Goal: Book appointment/travel/reservation

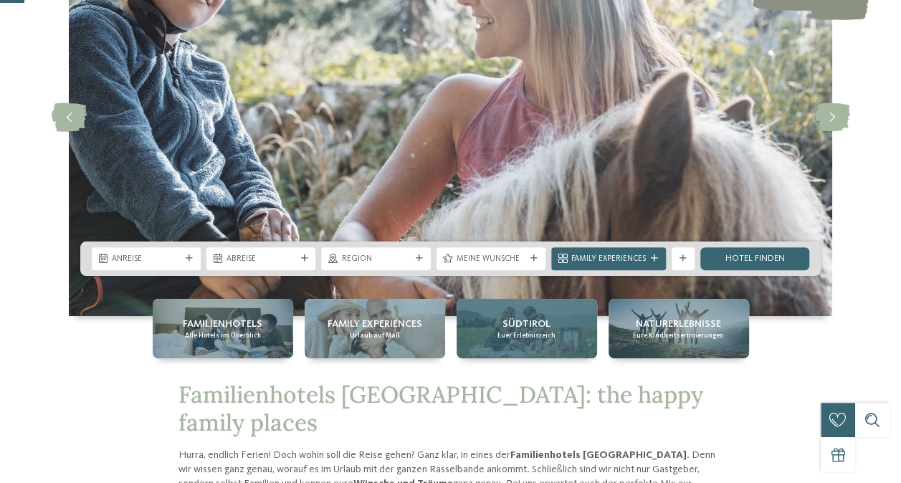
scroll to position [143, 0]
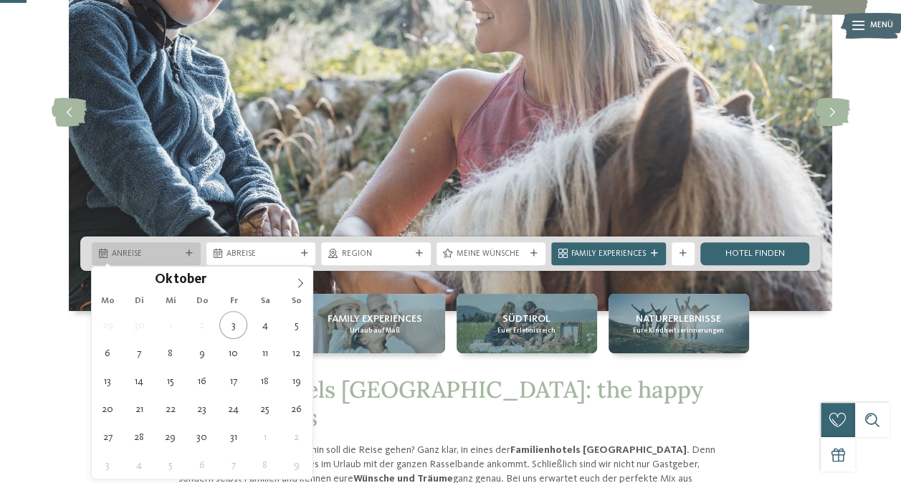
click at [192, 256] on icon at bounding box center [189, 253] width 7 height 7
type div "06.10.2025"
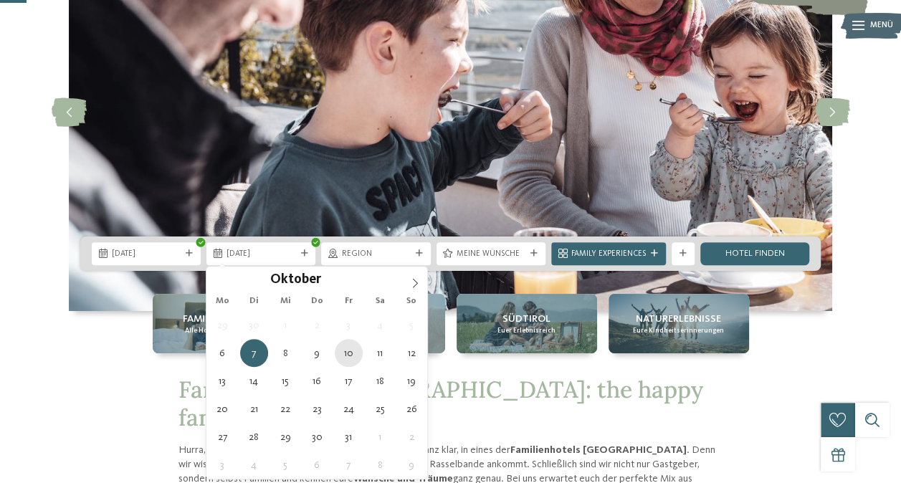
type div "10.10.2025"
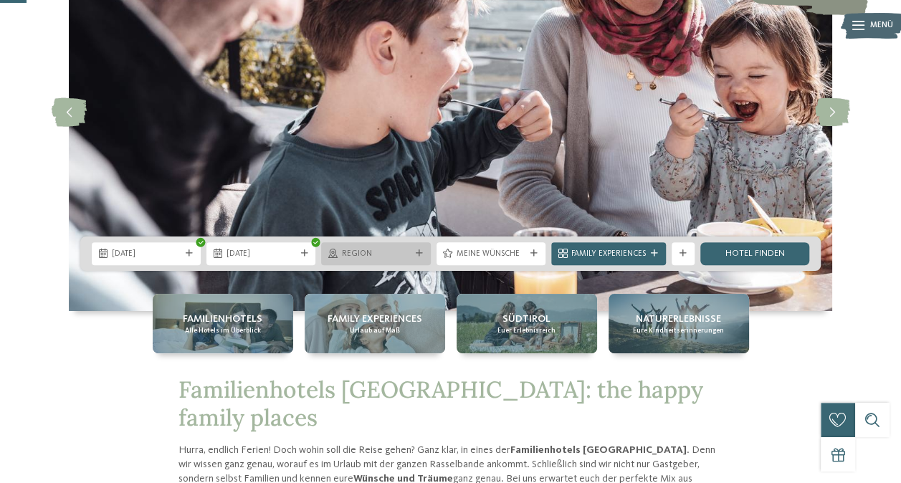
click at [422, 255] on icon at bounding box center [419, 253] width 7 height 7
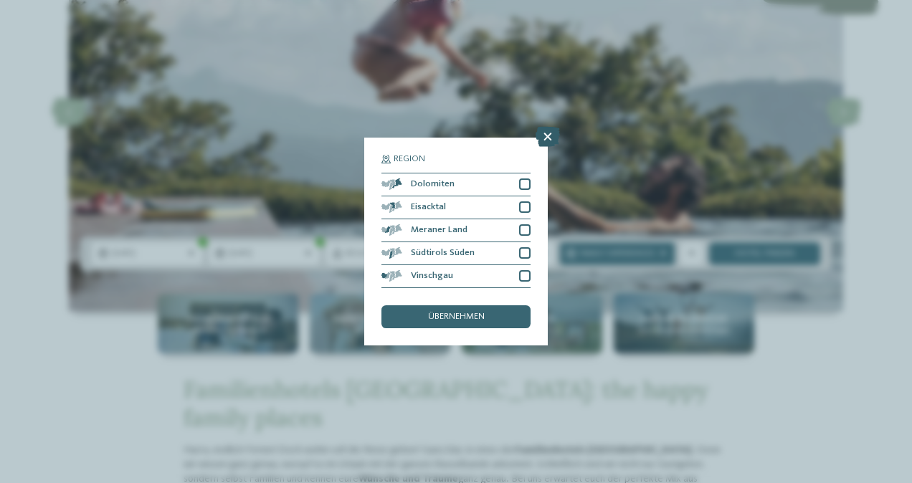
click at [548, 138] on icon at bounding box center [548, 137] width 24 height 20
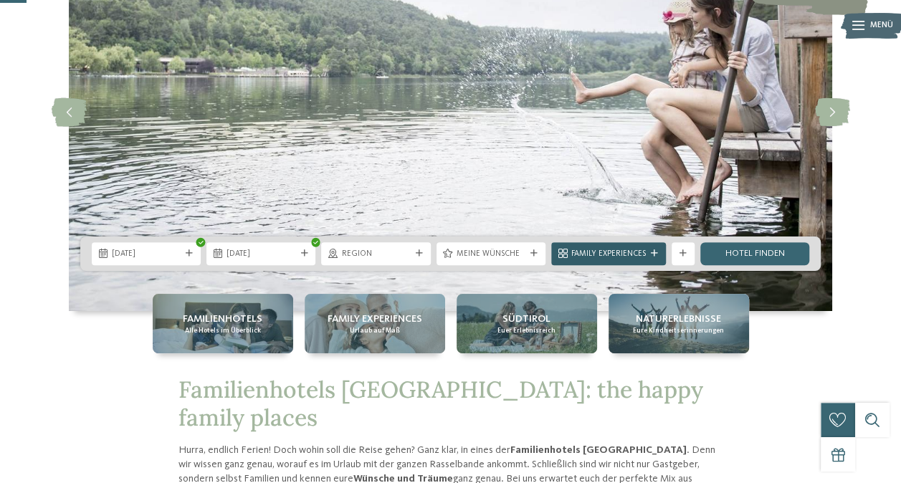
click at [649, 251] on div at bounding box center [654, 253] width 11 height 7
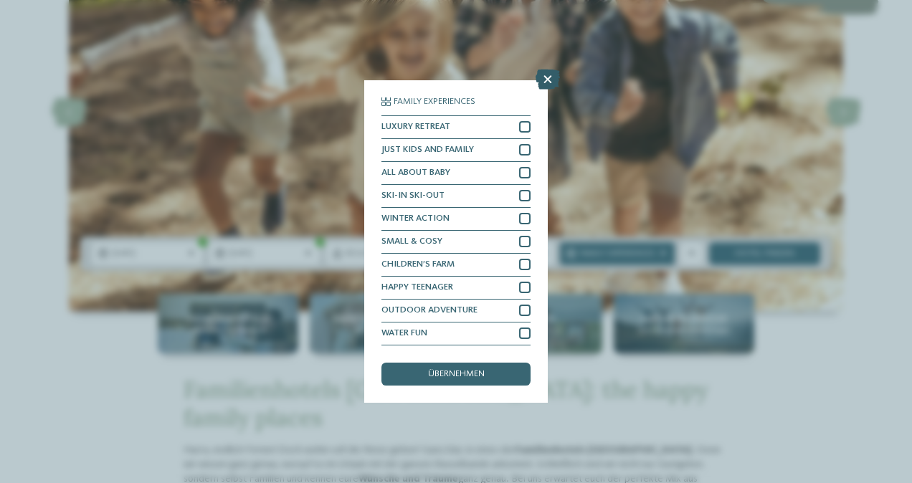
click at [542, 82] on icon at bounding box center [548, 80] width 24 height 20
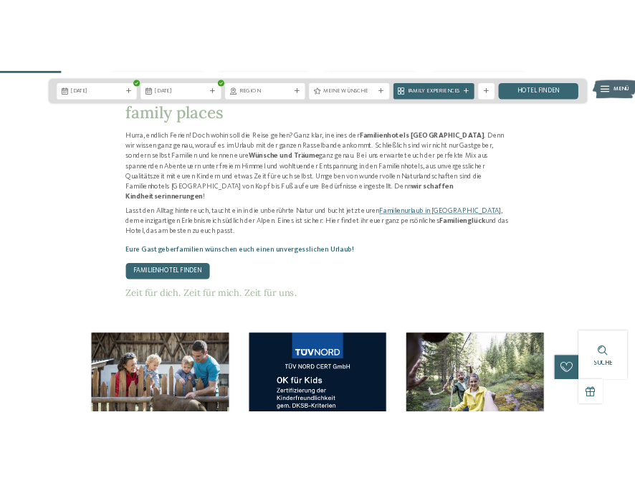
scroll to position [430, 0]
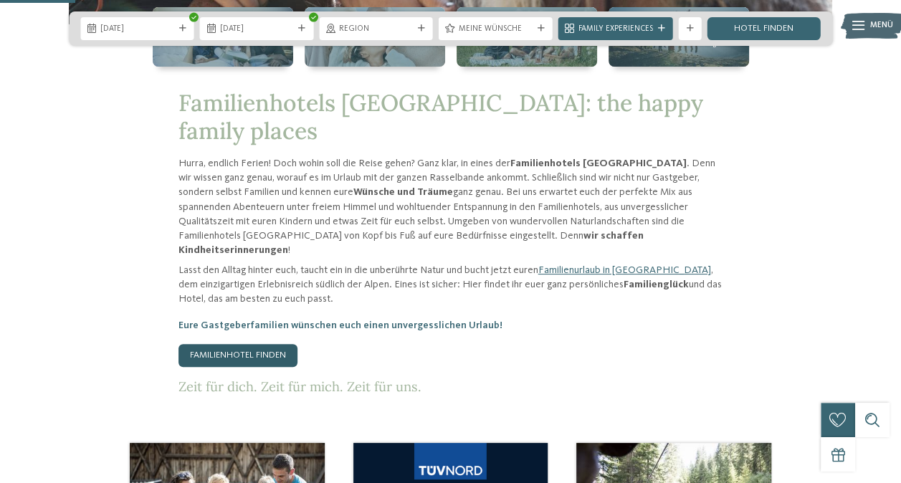
click at [244, 344] on link "Familienhotel finden" at bounding box center [238, 355] width 119 height 23
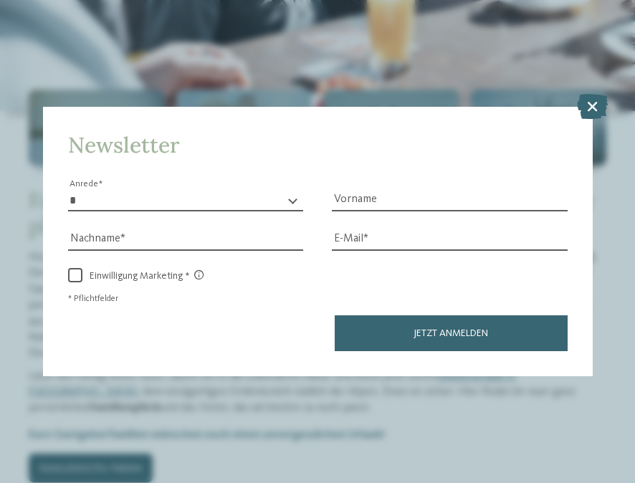
scroll to position [653, 0]
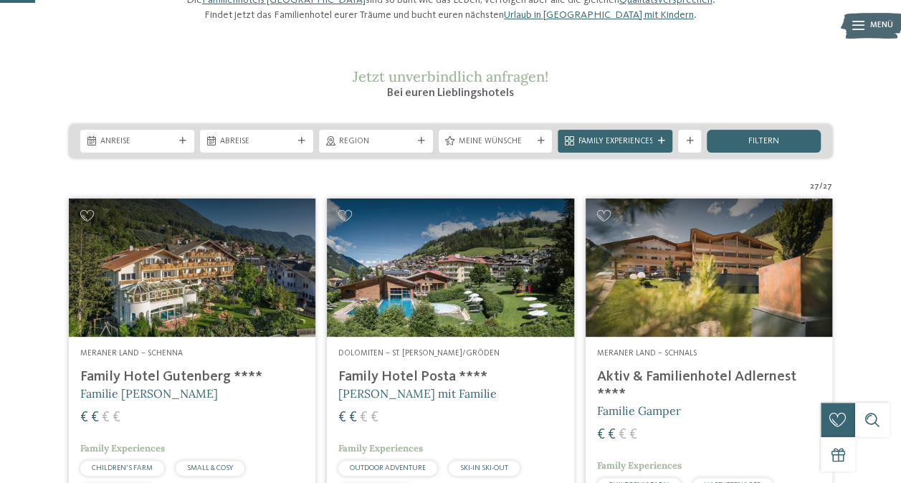
scroll to position [215, 0]
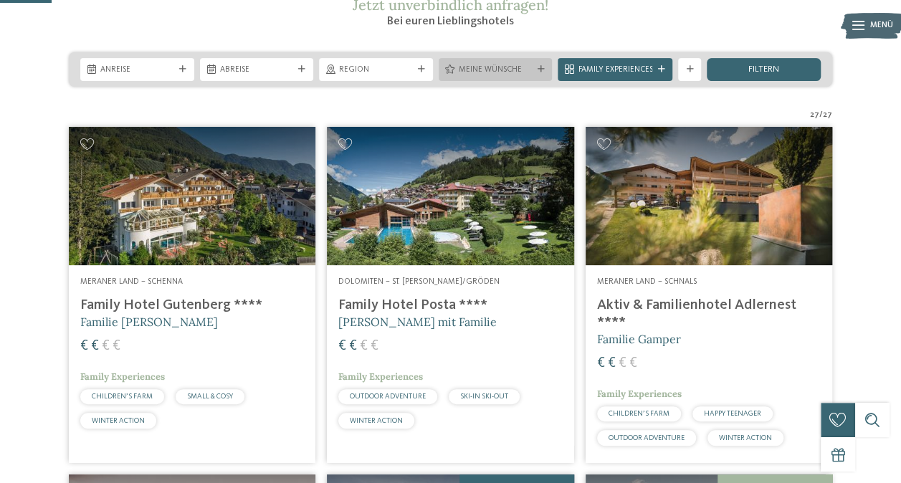
click at [545, 81] on div "Meine Wünsche" at bounding box center [496, 69] width 114 height 23
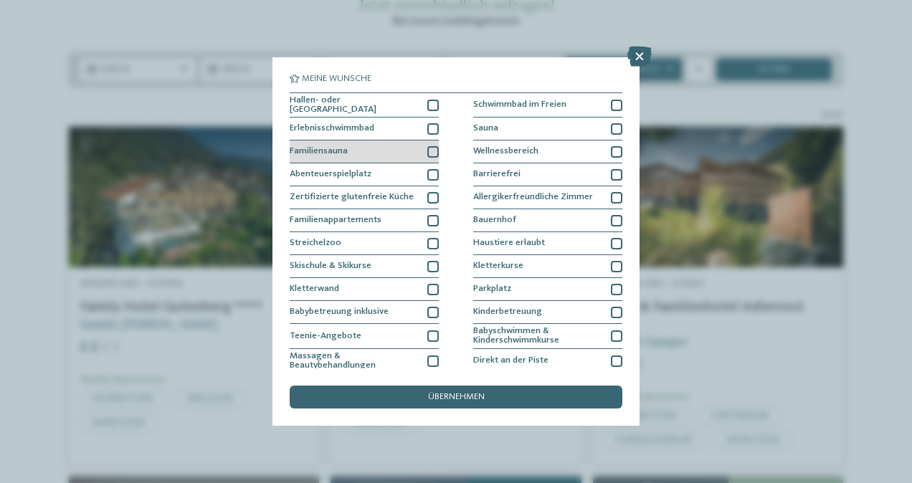
click at [427, 153] on div at bounding box center [432, 151] width 11 height 11
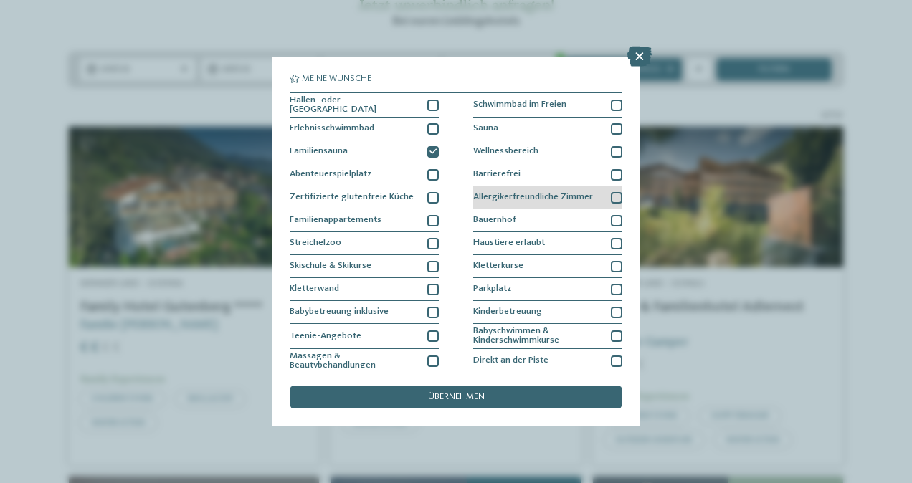
click at [608, 189] on div "Allergikerfreundliche Zimmer" at bounding box center [547, 197] width 149 height 23
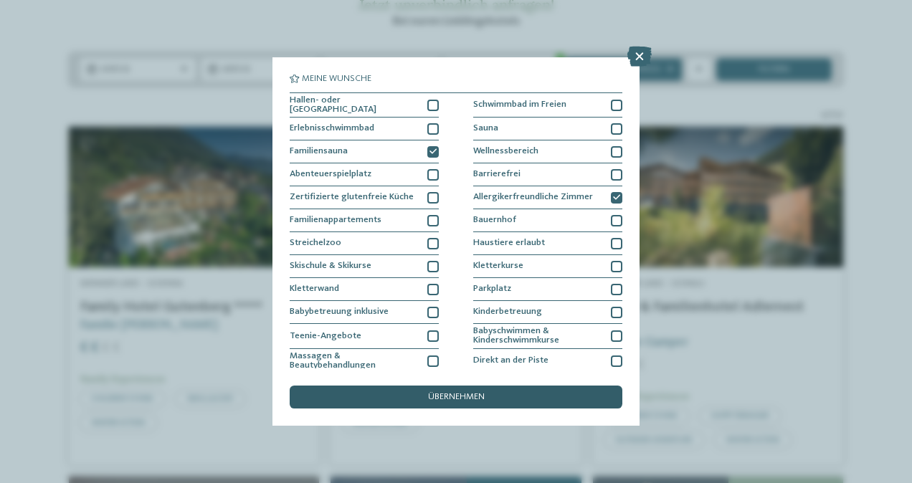
click at [457, 392] on div "übernehmen" at bounding box center [456, 397] width 333 height 23
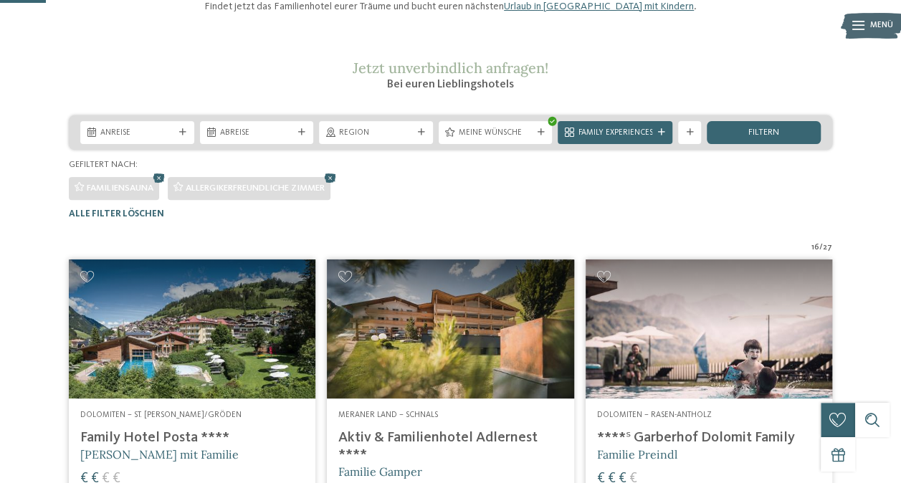
scroll to position [139, 0]
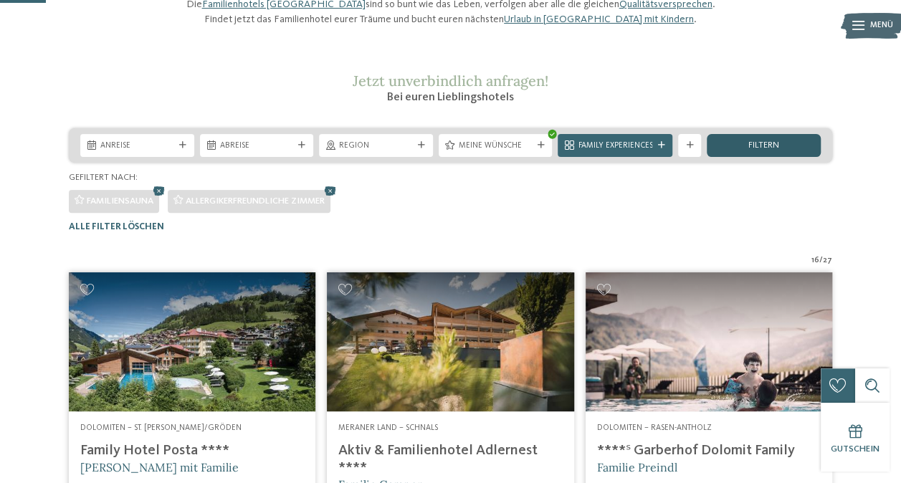
click at [731, 157] on div "filtern" at bounding box center [764, 145] width 114 height 23
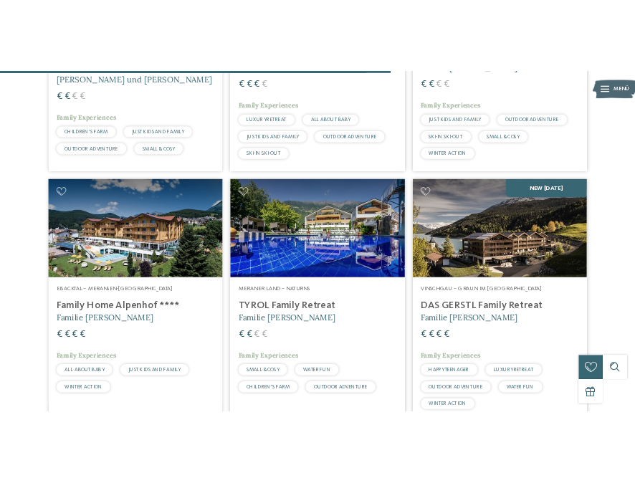
scroll to position [1717, 0]
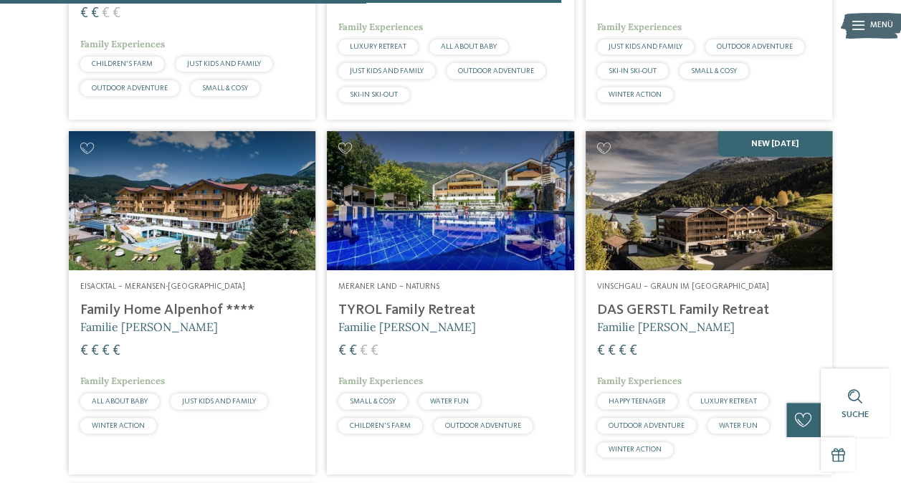
click at [710, 262] on img at bounding box center [709, 200] width 247 height 139
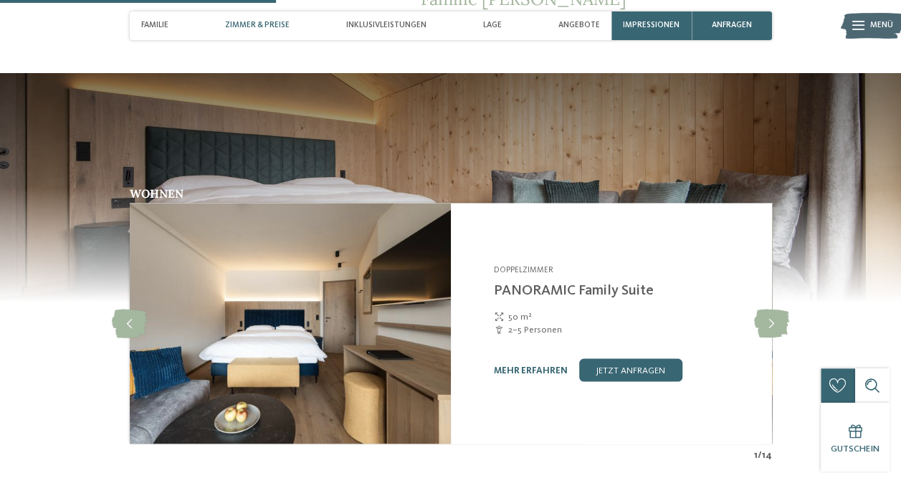
scroll to position [1219, 0]
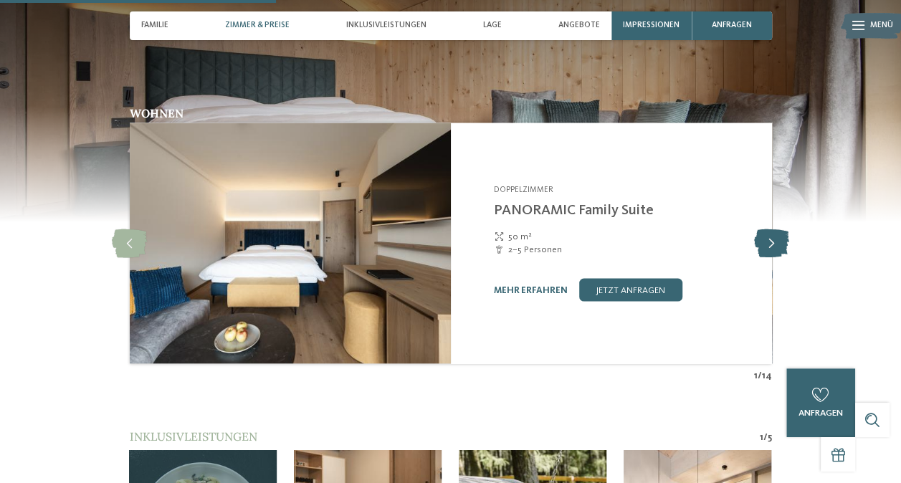
click at [769, 234] on icon at bounding box center [771, 243] width 35 height 29
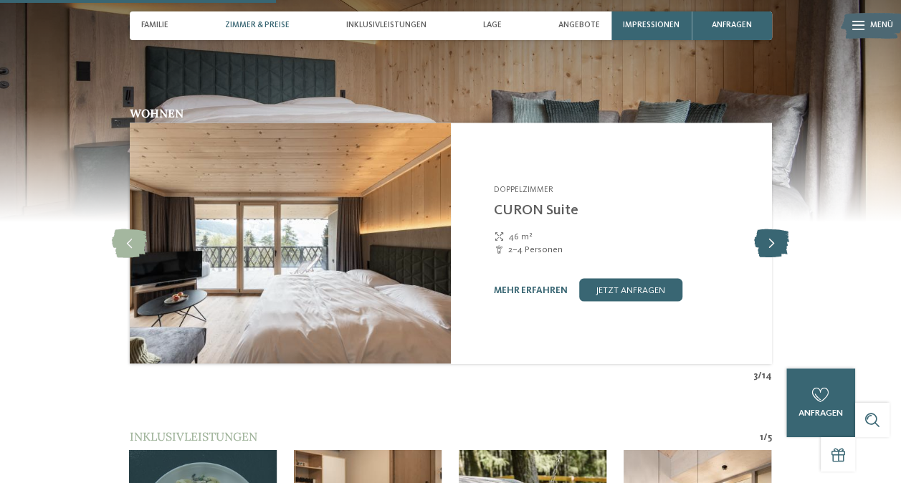
click at [769, 234] on icon at bounding box center [771, 243] width 35 height 29
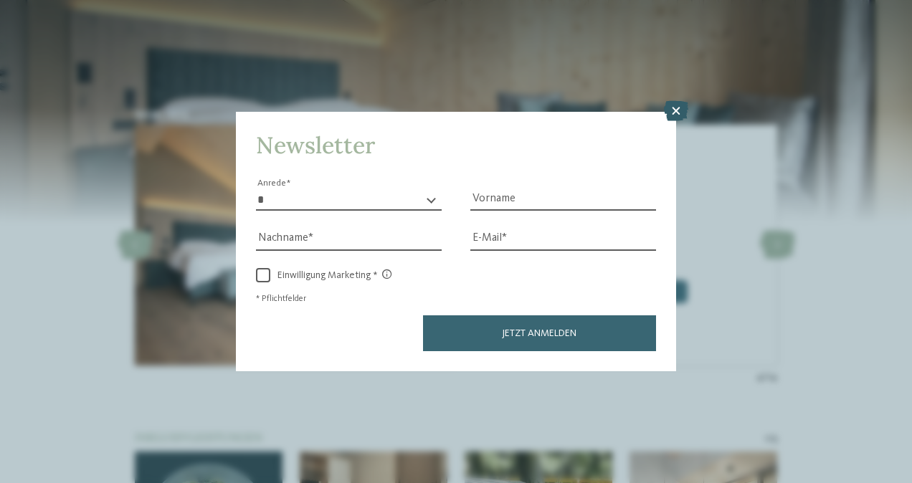
click at [678, 110] on icon at bounding box center [676, 111] width 24 height 20
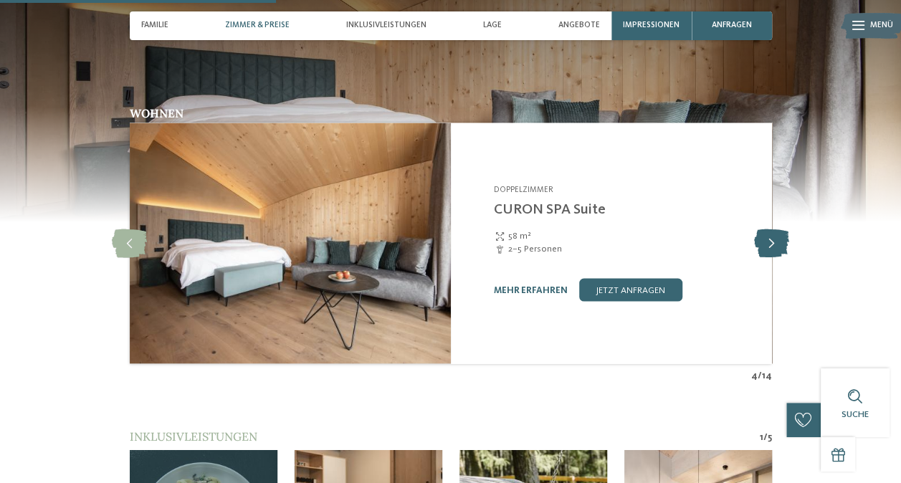
click at [767, 230] on icon at bounding box center [771, 243] width 35 height 29
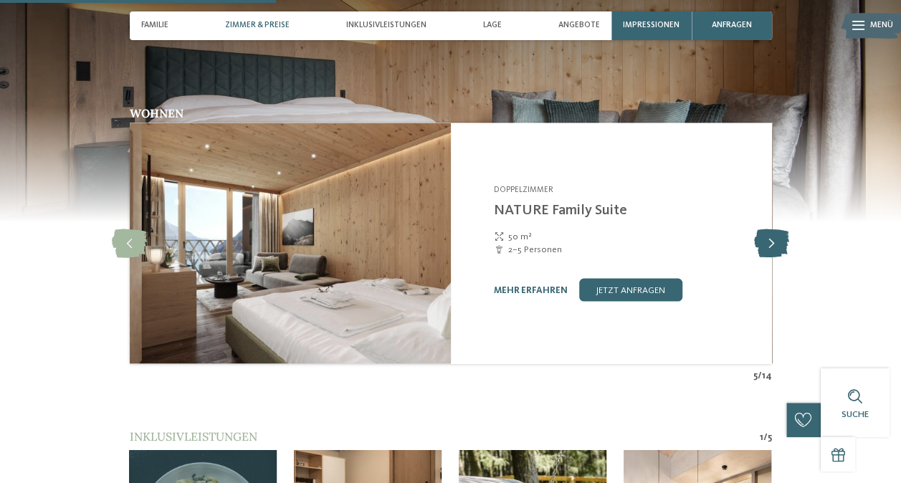
click at [767, 230] on icon at bounding box center [771, 243] width 35 height 29
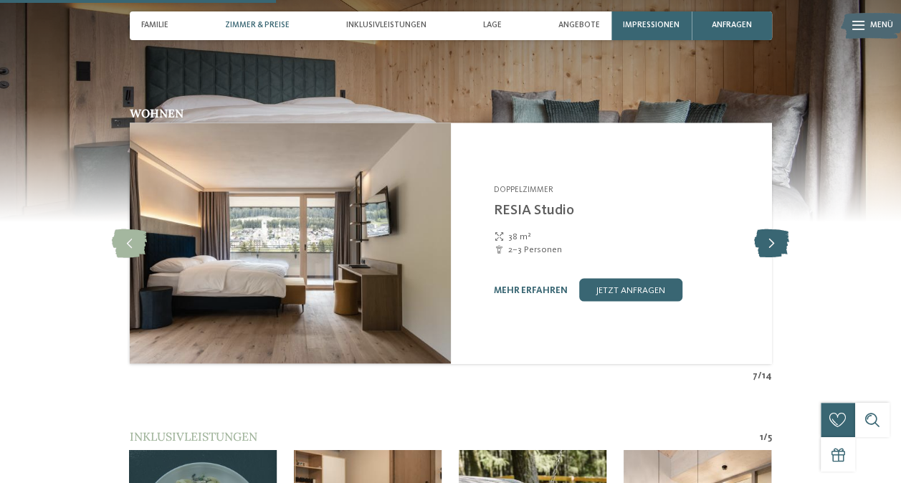
click at [767, 230] on icon at bounding box center [771, 243] width 35 height 29
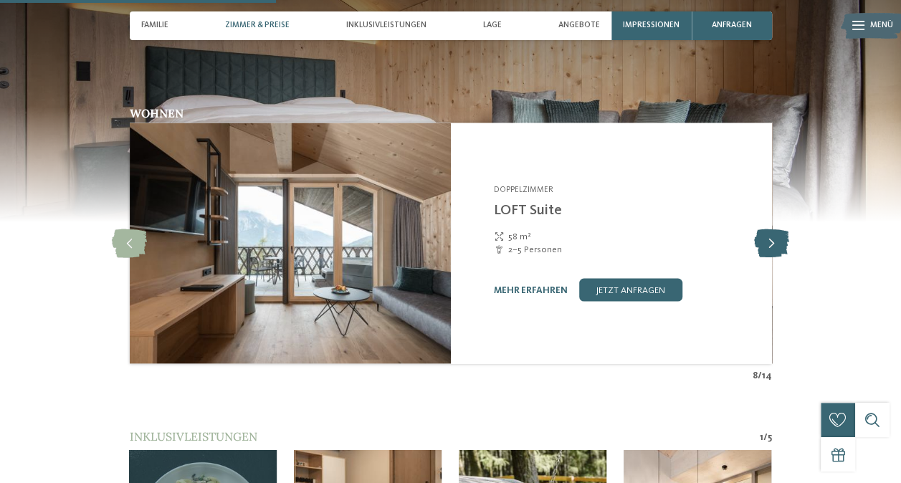
click at [767, 230] on icon at bounding box center [771, 243] width 35 height 29
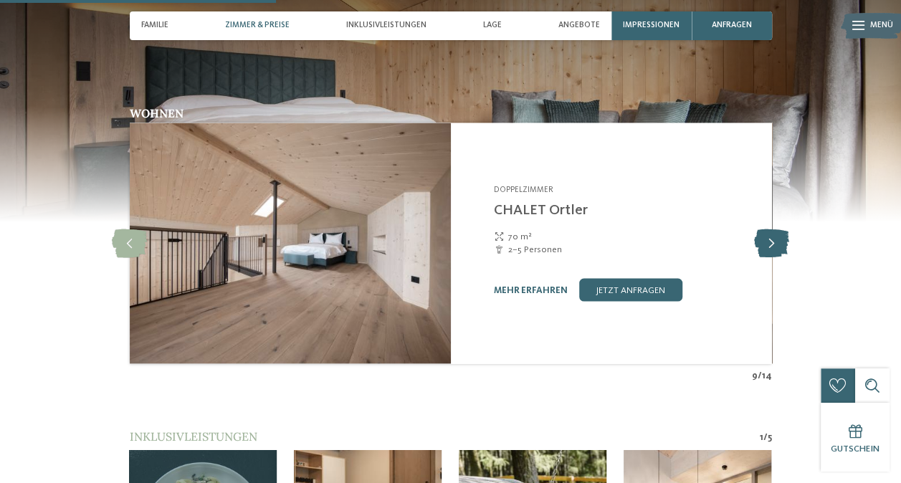
click at [767, 230] on icon at bounding box center [771, 243] width 35 height 29
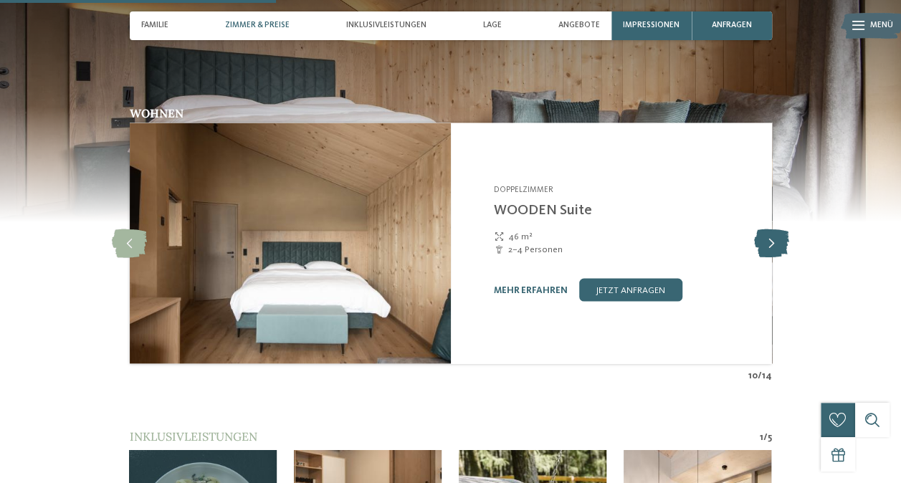
click at [767, 230] on icon at bounding box center [771, 243] width 35 height 29
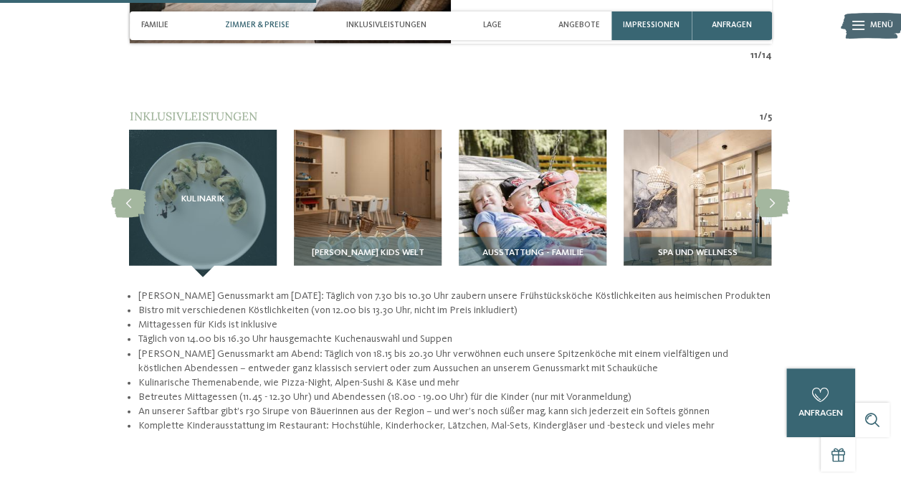
scroll to position [1362, 0]
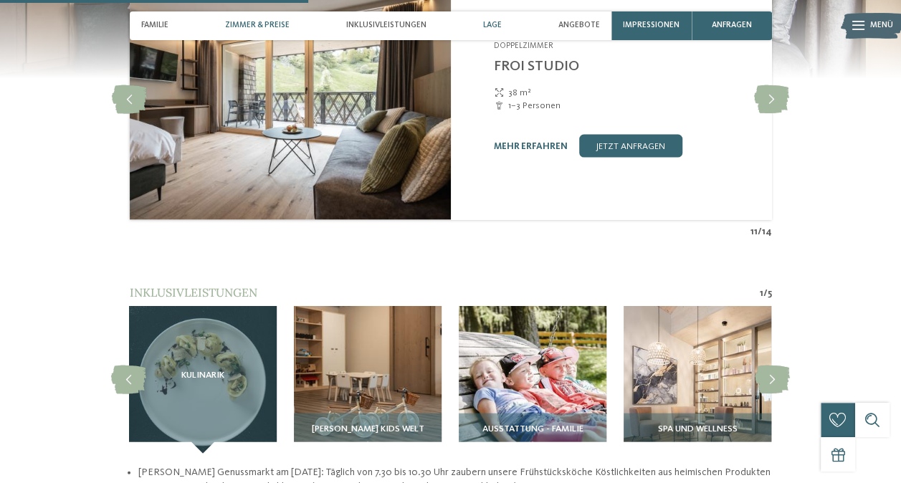
click at [490, 27] on span "Lage" at bounding box center [492, 25] width 19 height 9
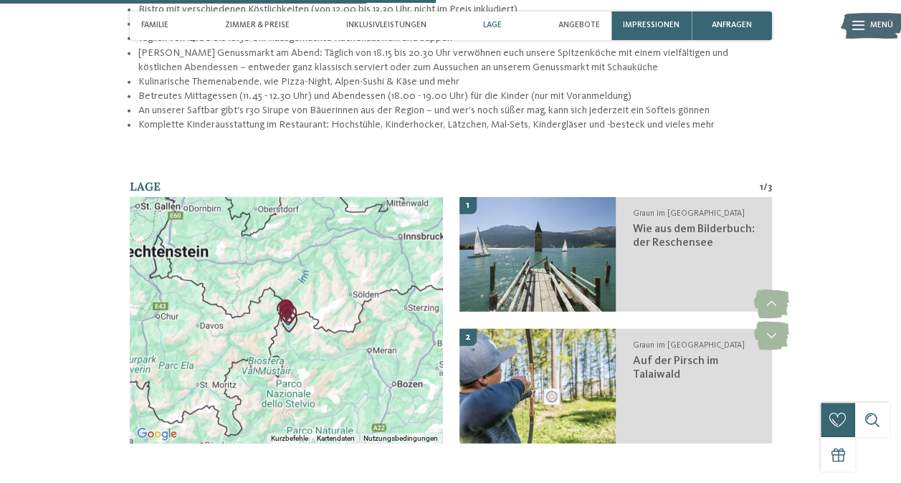
scroll to position [1925, 0]
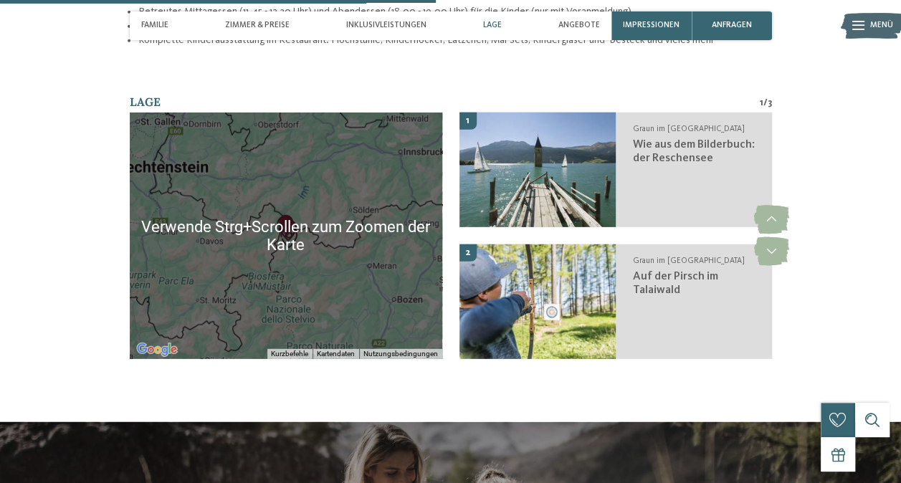
click at [301, 244] on div at bounding box center [286, 236] width 313 height 247
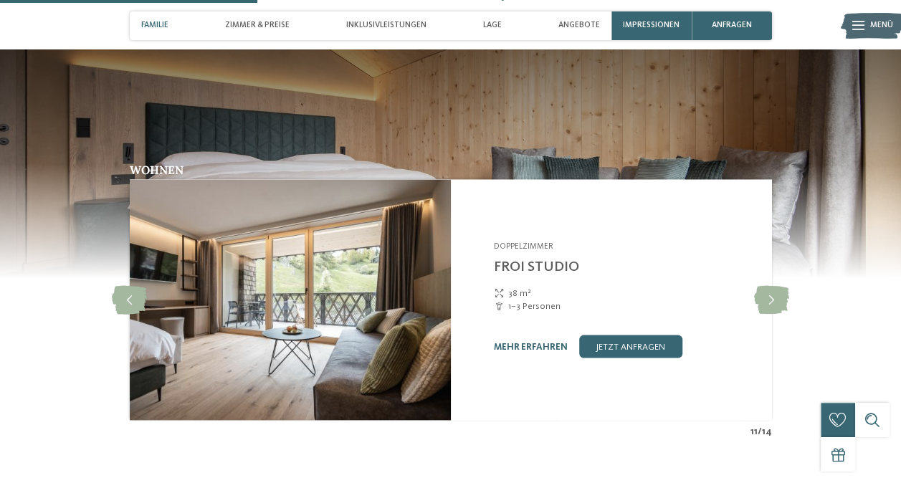
scroll to position [1136, 0]
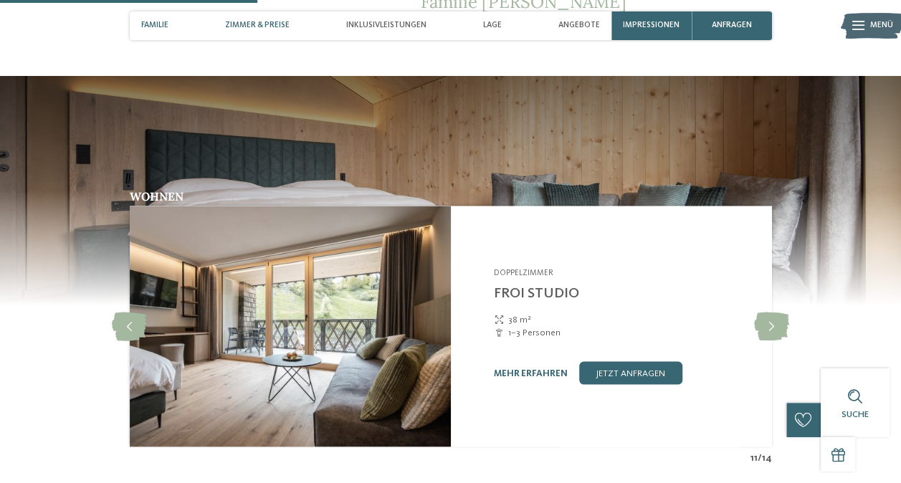
click at [233, 24] on span "Zimmer & Preise" at bounding box center [257, 25] width 65 height 9
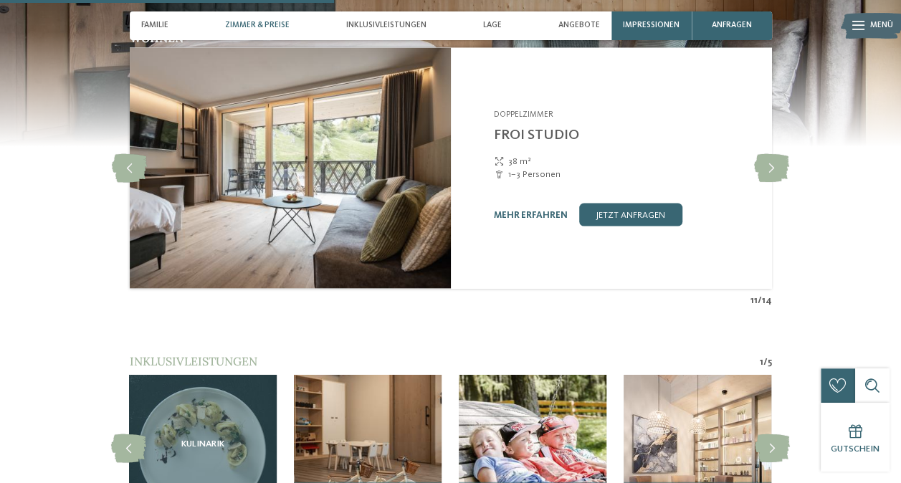
scroll to position [1046, 0]
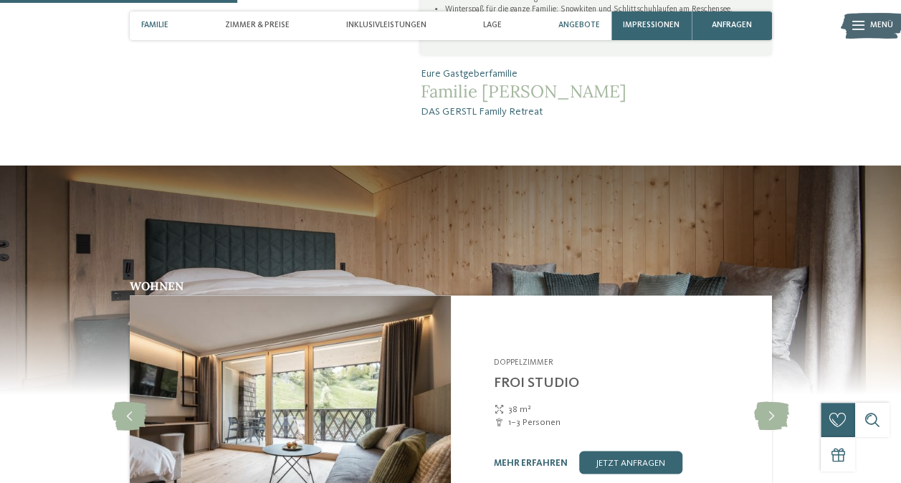
click at [589, 22] on span "Angebote" at bounding box center [580, 25] width 42 height 9
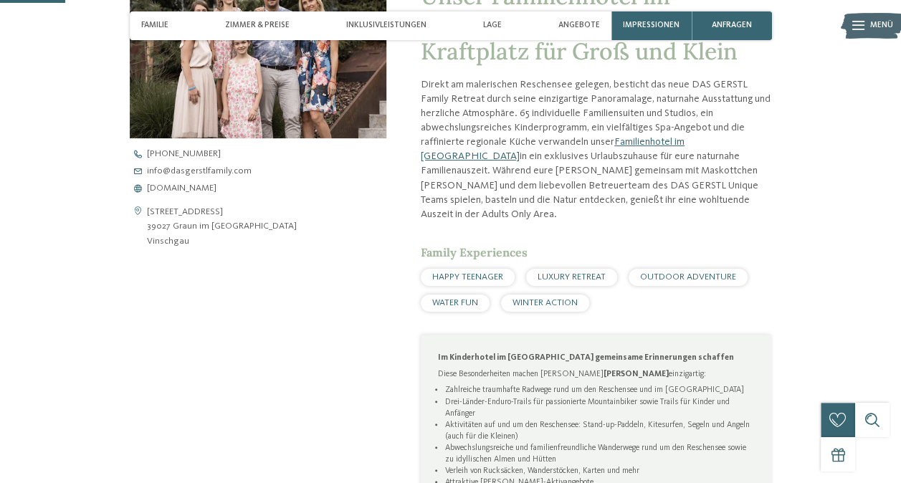
scroll to position [287, 0]
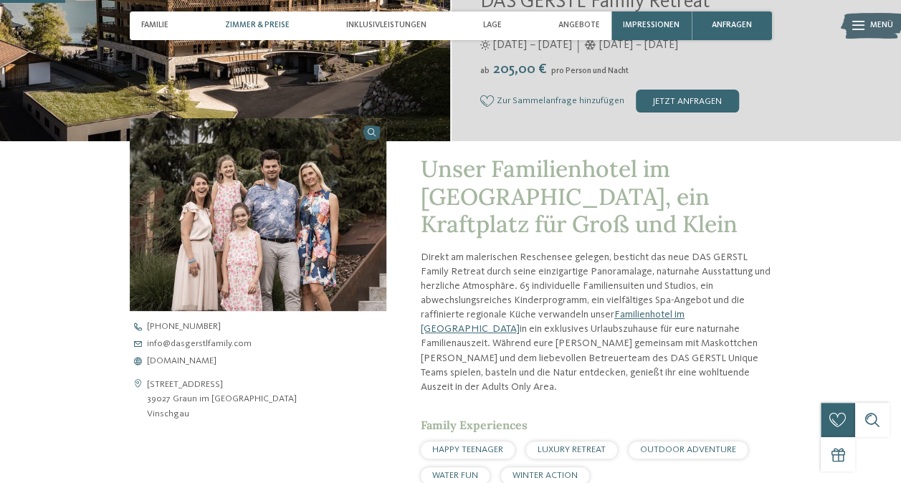
click at [272, 22] on span "Zimmer & Preise" at bounding box center [257, 25] width 65 height 9
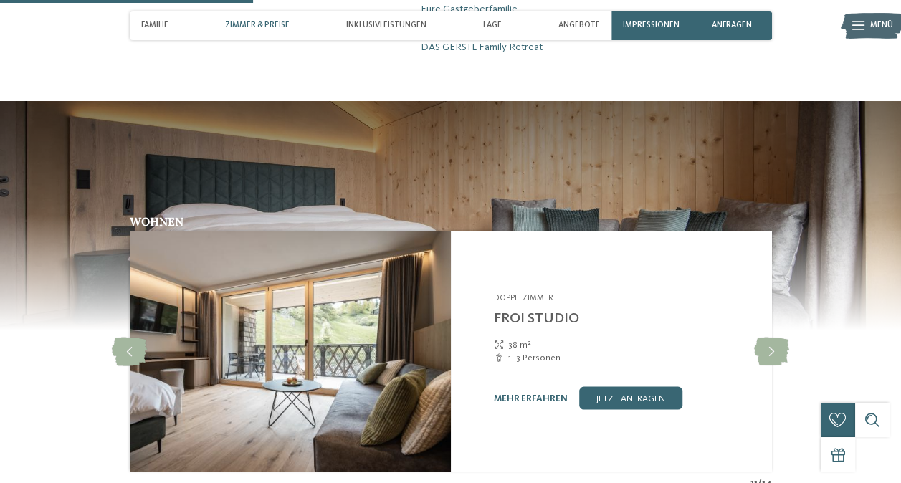
scroll to position [1118, 0]
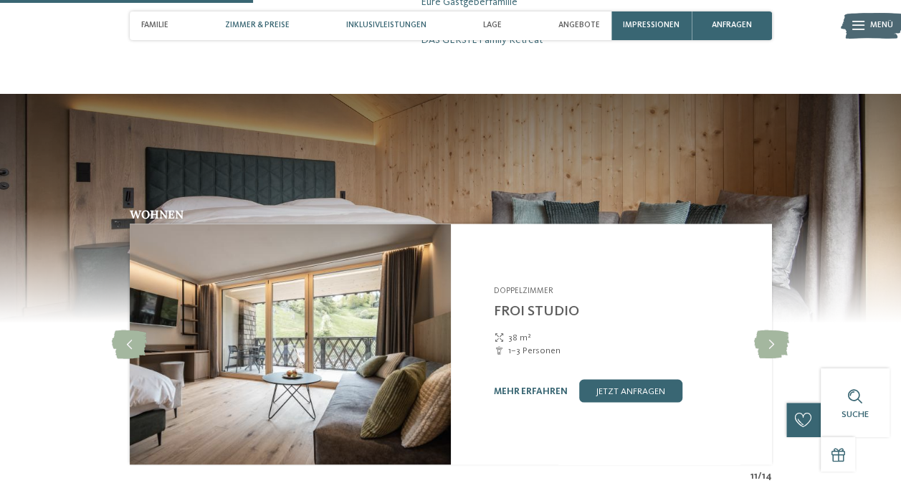
click at [386, 19] on div "Inklusivleistungen" at bounding box center [387, 25] width 92 height 29
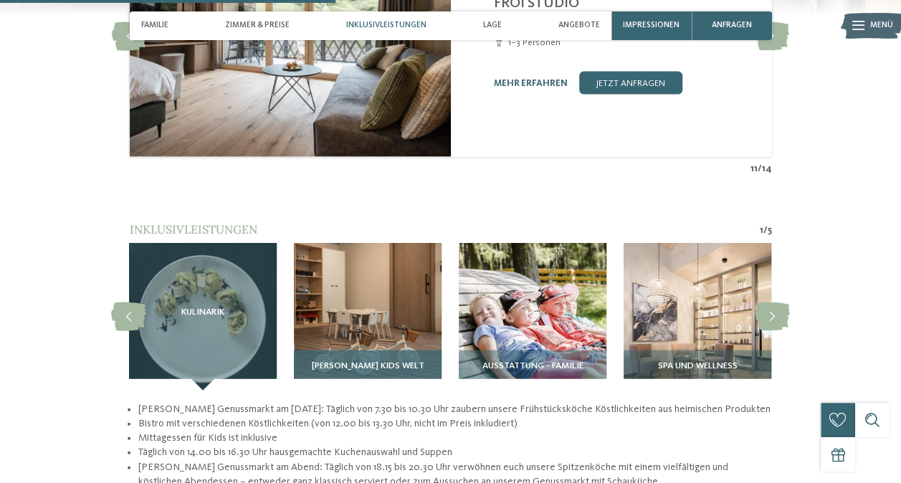
scroll to position [1482, 0]
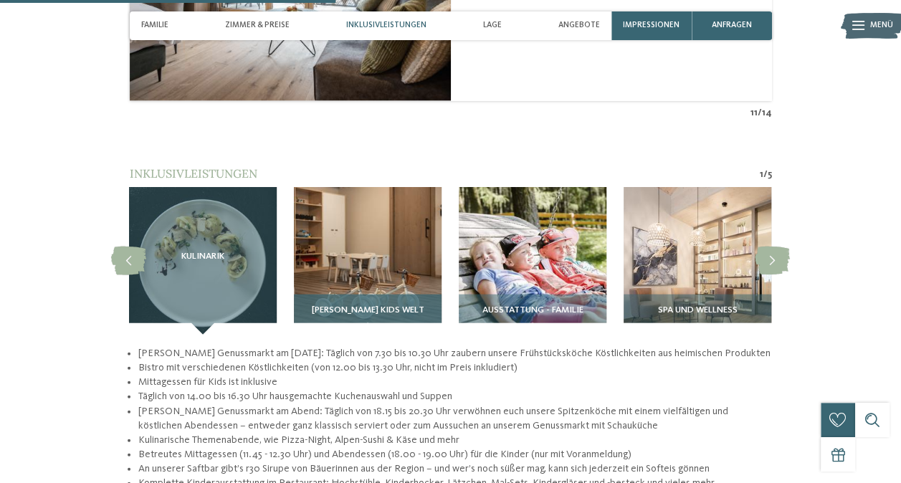
click at [366, 256] on img at bounding box center [368, 261] width 148 height 148
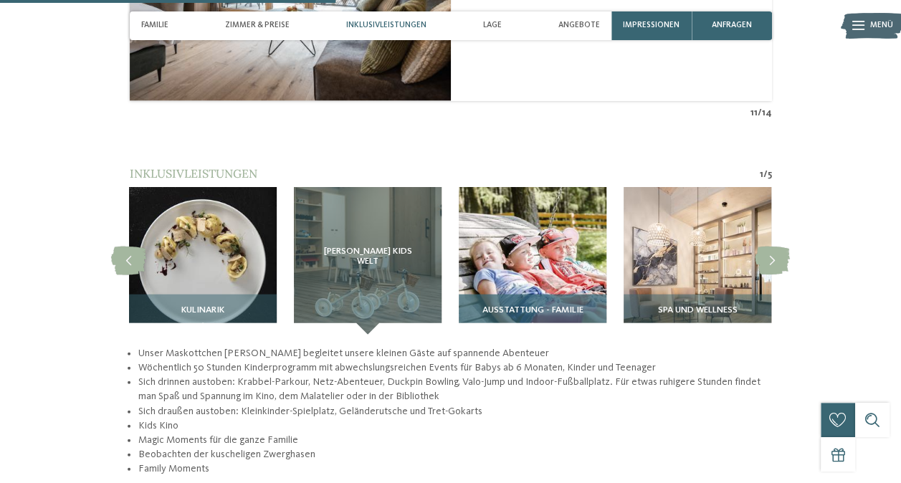
click at [584, 237] on img at bounding box center [533, 261] width 148 height 148
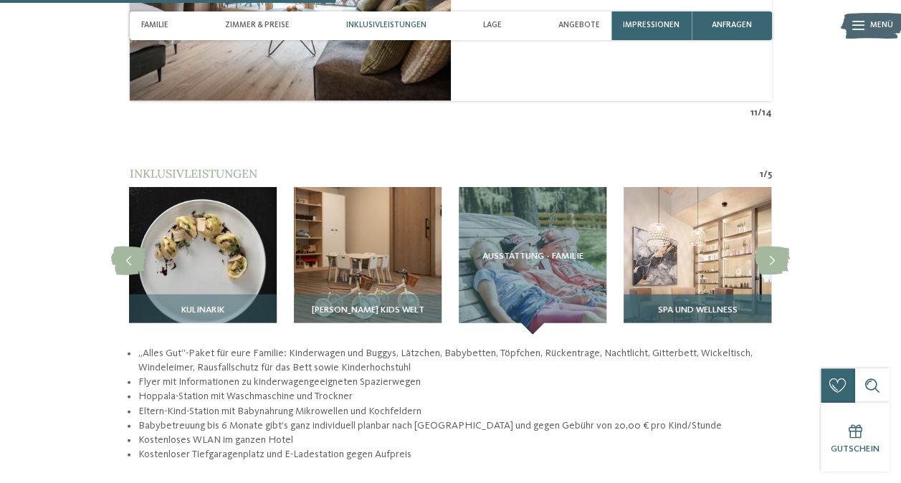
click at [715, 240] on img at bounding box center [698, 261] width 148 height 148
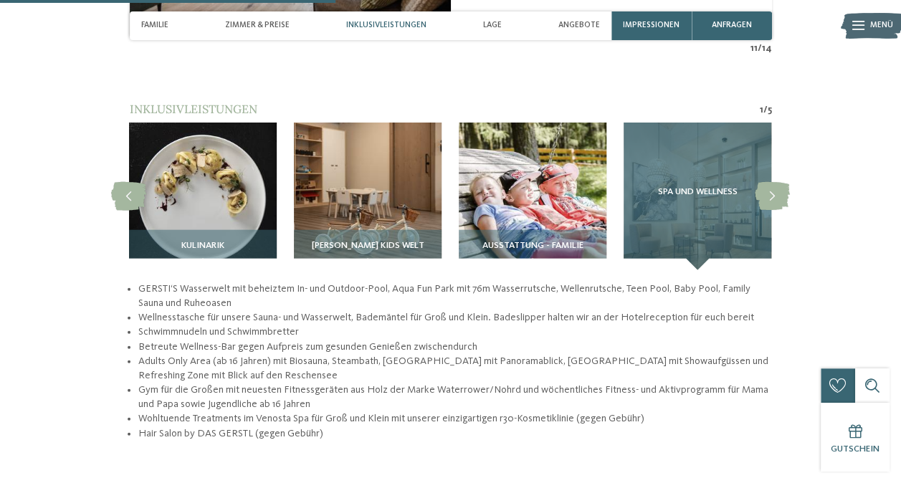
scroll to position [1625, 0]
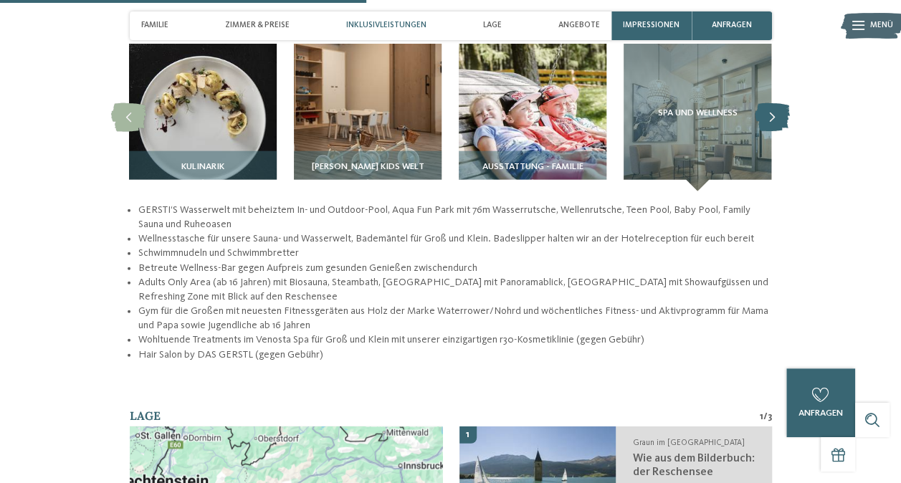
click at [768, 108] on icon at bounding box center [772, 117] width 35 height 29
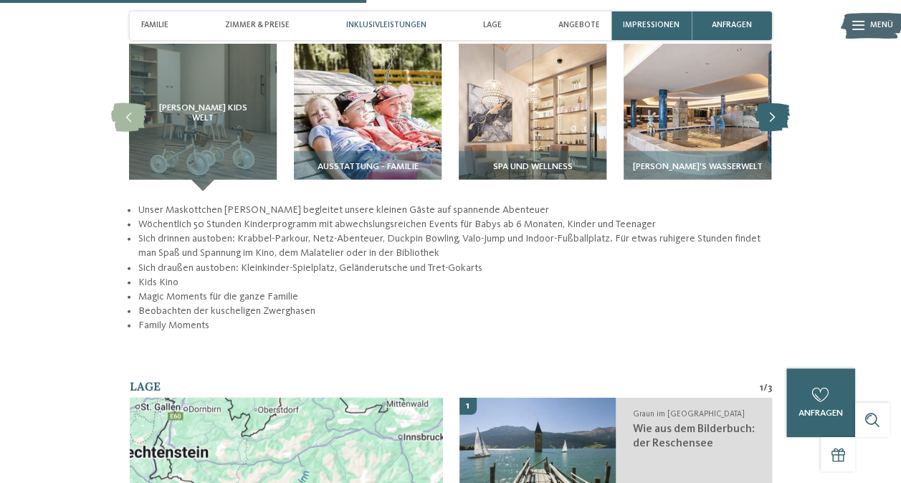
click at [777, 108] on icon at bounding box center [772, 117] width 35 height 29
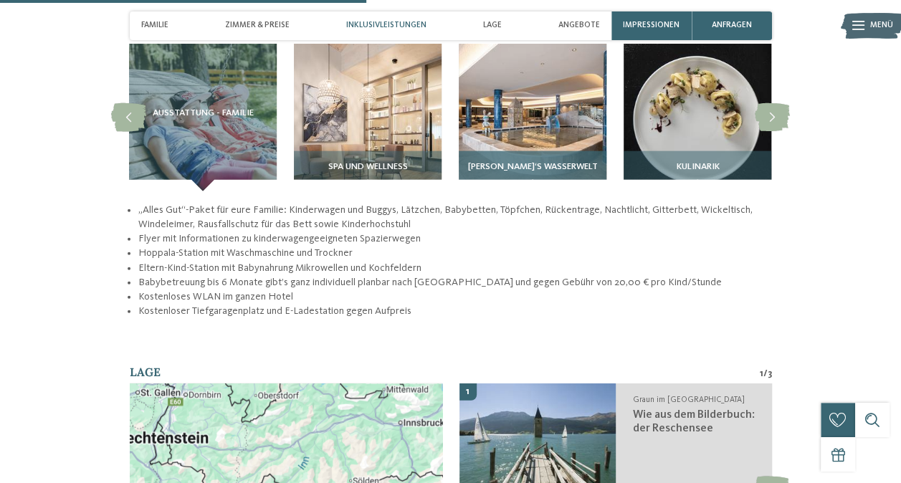
click at [506, 125] on img at bounding box center [533, 118] width 148 height 148
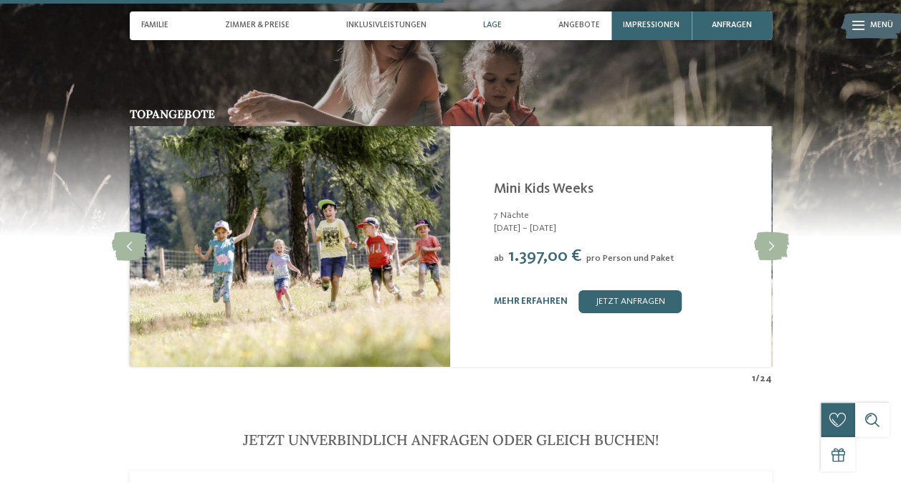
scroll to position [1912, 0]
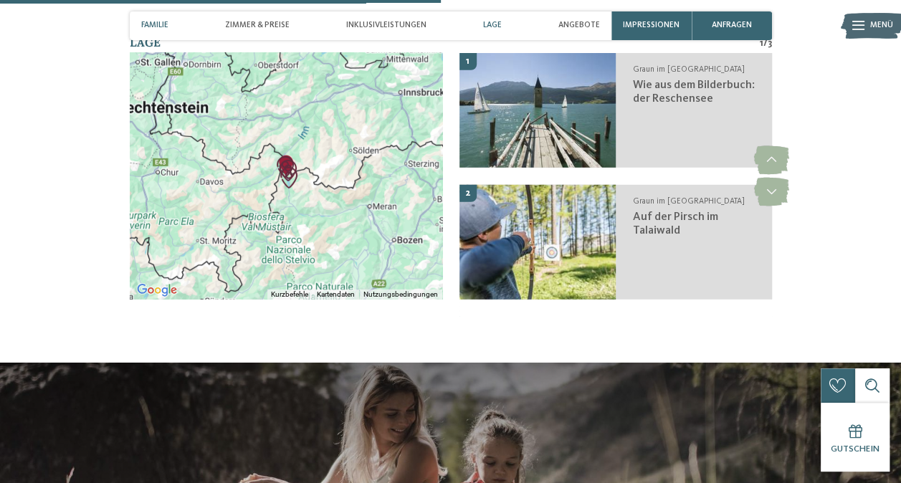
click at [154, 29] on span "Familie" at bounding box center [154, 25] width 27 height 9
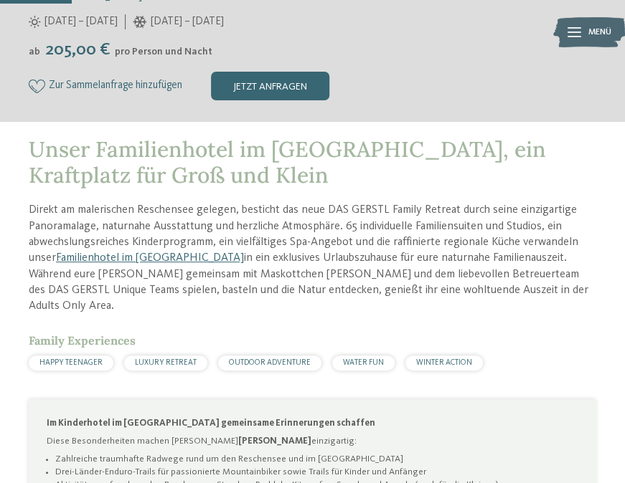
scroll to position [574, 0]
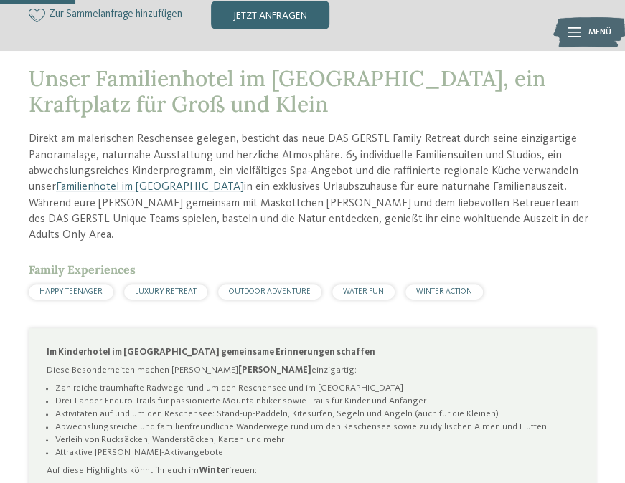
click at [81, 288] on span "HAPPY TEENAGER" at bounding box center [70, 292] width 63 height 8
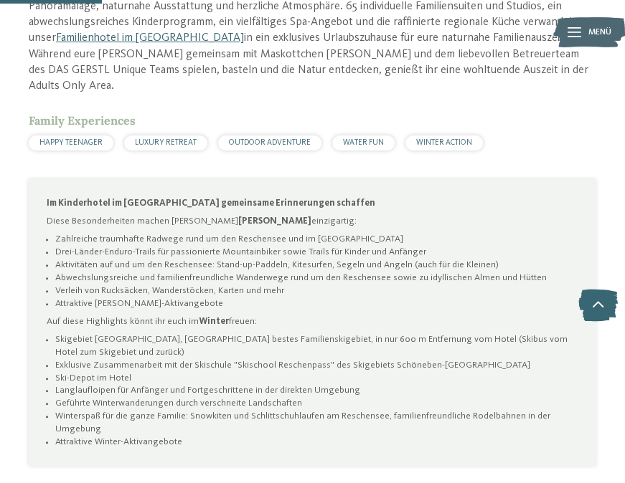
scroll to position [717, 0]
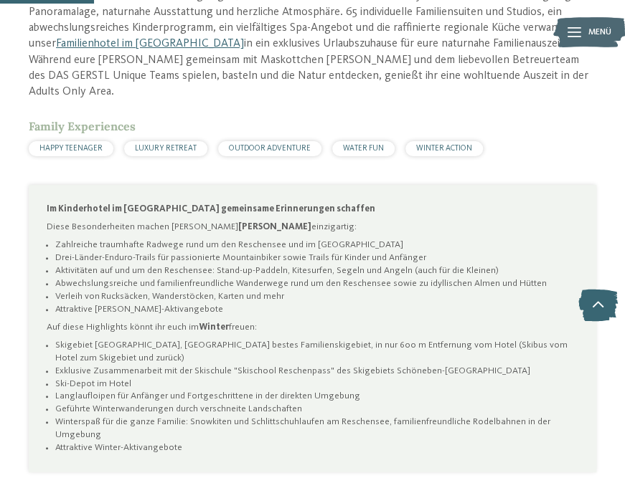
click at [80, 141] on div "HAPPY TEENAGER" at bounding box center [71, 148] width 85 height 15
click at [79, 141] on div "HAPPY TEENAGER" at bounding box center [71, 148] width 85 height 15
